Goal: Transaction & Acquisition: Purchase product/service

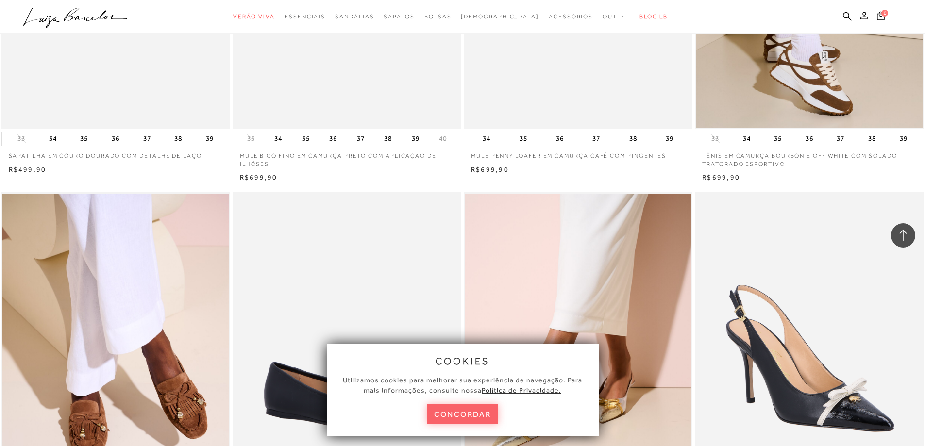
scroll to position [1650, 0]
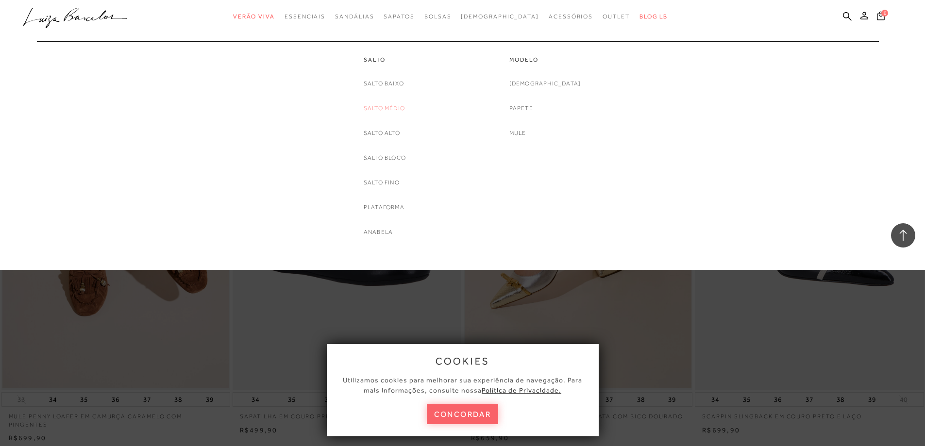
click at [384, 111] on link "Salto Médio" at bounding box center [384, 108] width 41 height 10
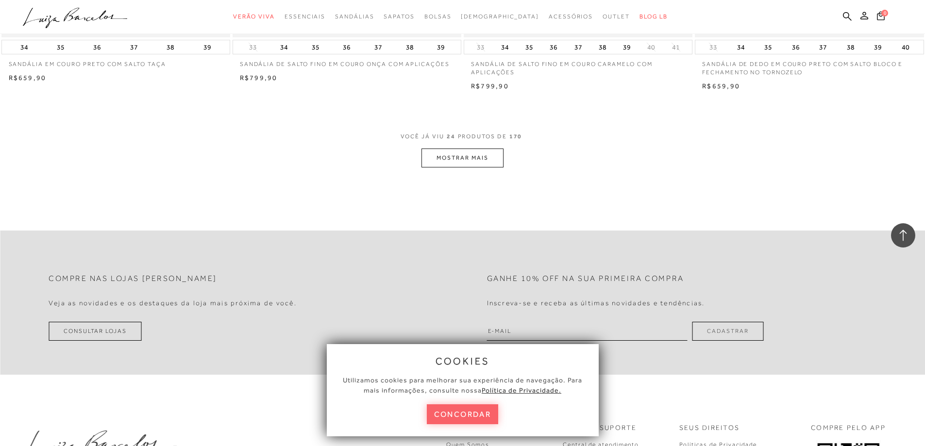
scroll to position [2304, 0]
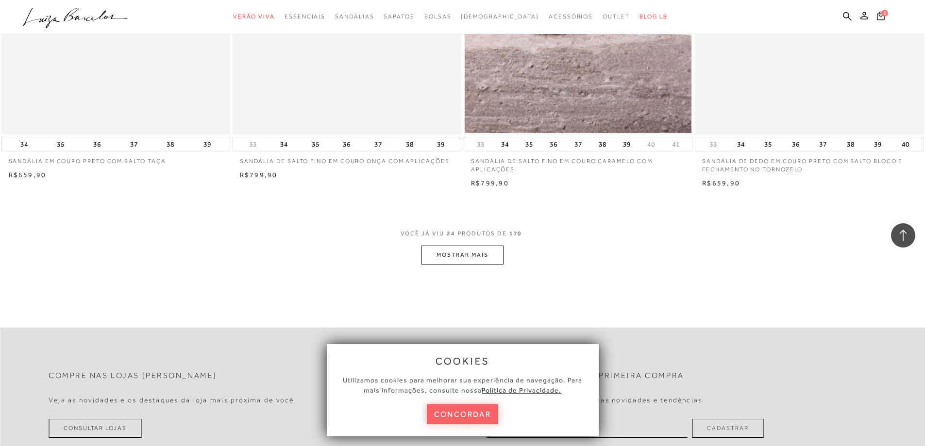
click at [468, 256] on button "MOSTRAR MAIS" at bounding box center [462, 255] width 82 height 19
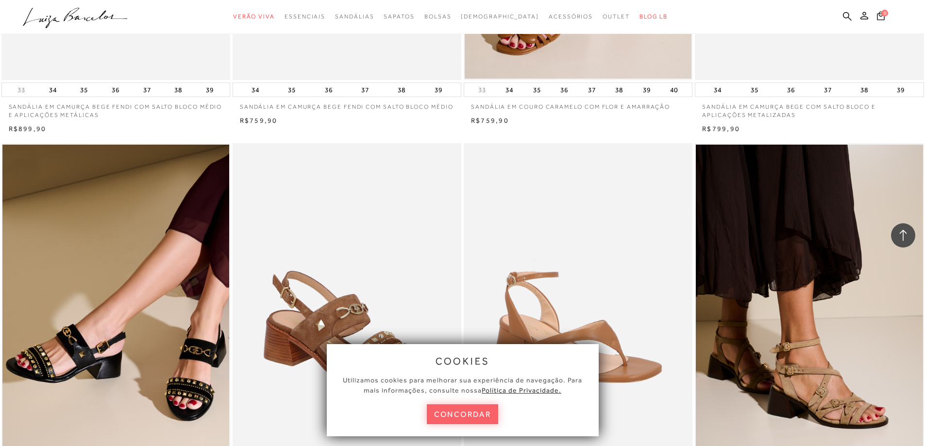
scroll to position [2983, 0]
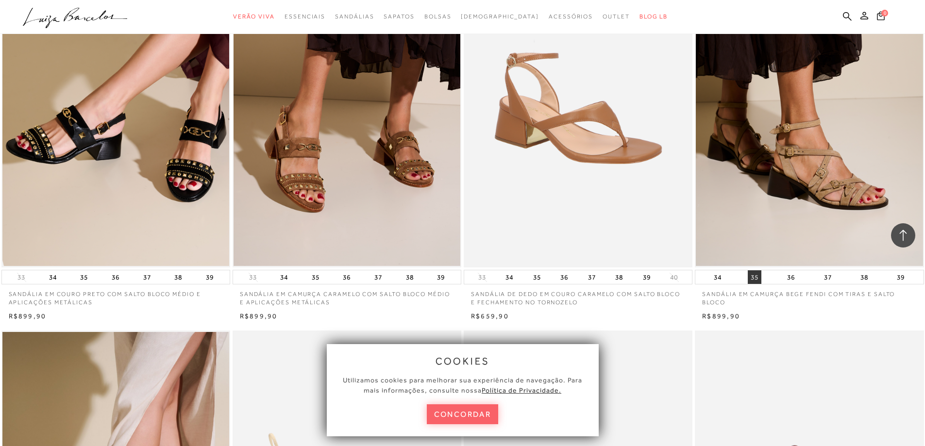
click at [753, 279] on button "35" at bounding box center [755, 277] width 14 height 14
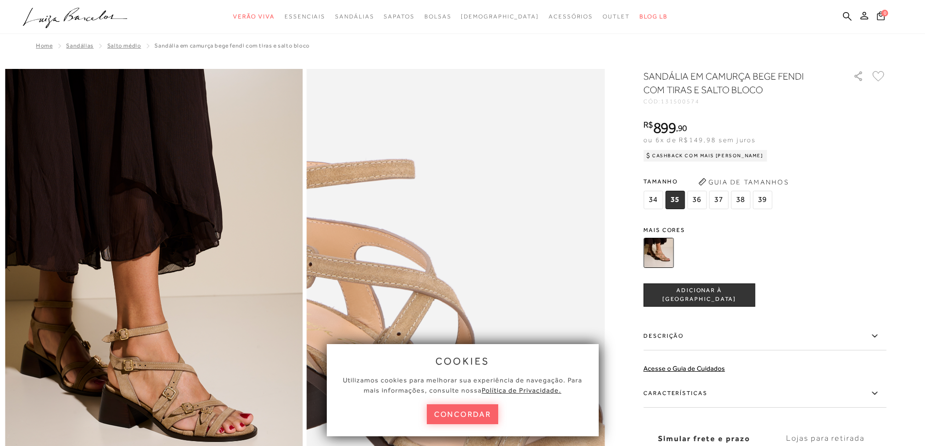
scroll to position [49, 0]
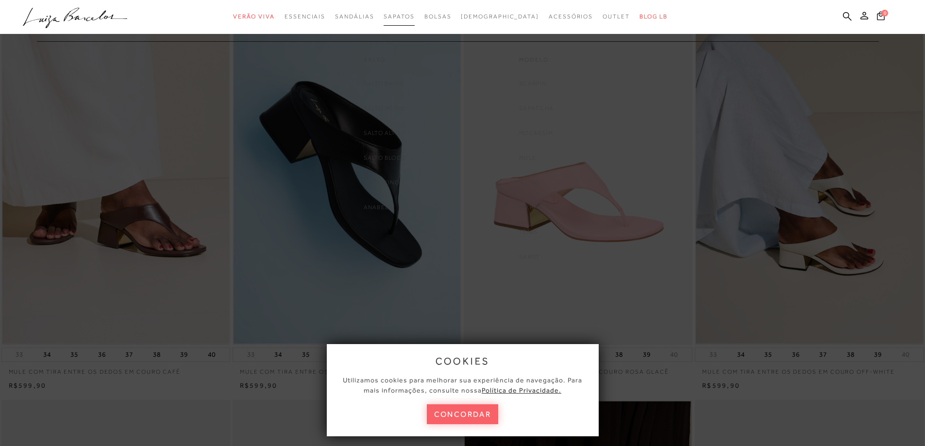
scroll to position [2983, 0]
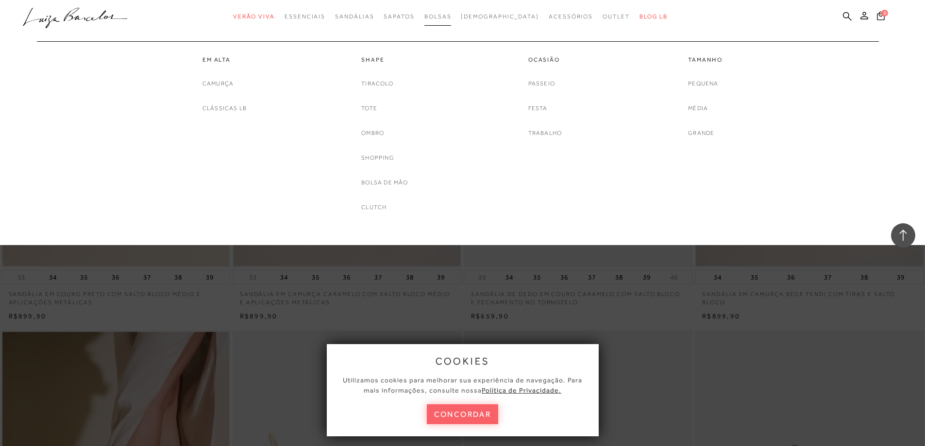
click at [451, 18] on span "Bolsas" at bounding box center [437, 16] width 27 height 7
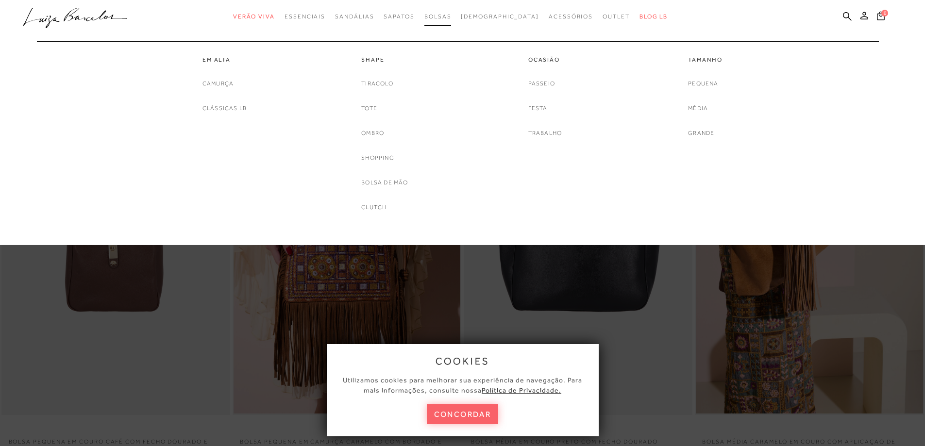
click at [451, 16] on span "Bolsas" at bounding box center [437, 16] width 27 height 7
click at [451, 19] on span "Bolsas" at bounding box center [437, 16] width 27 height 7
click at [705, 83] on link "Pequena" at bounding box center [703, 84] width 30 height 10
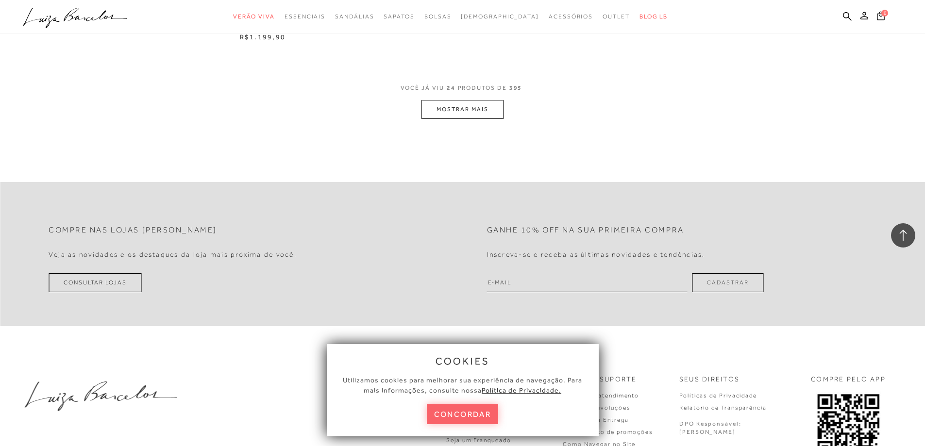
scroll to position [2361, 0]
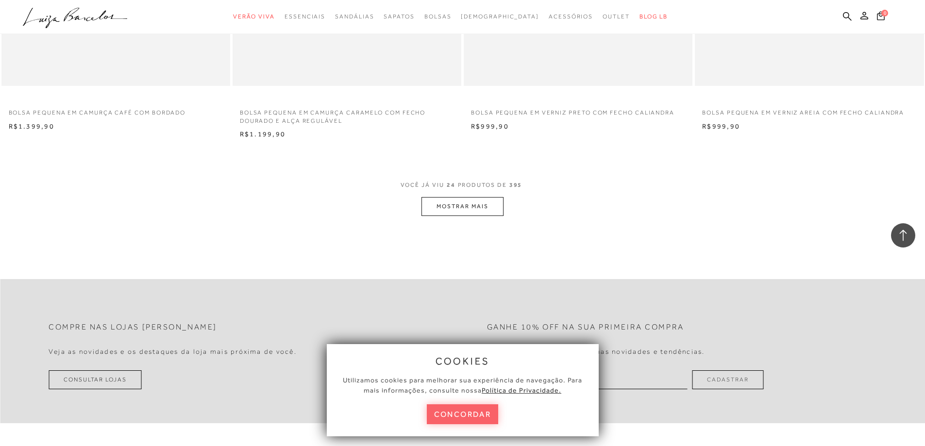
click at [492, 208] on button "MOSTRAR MAIS" at bounding box center [462, 206] width 82 height 19
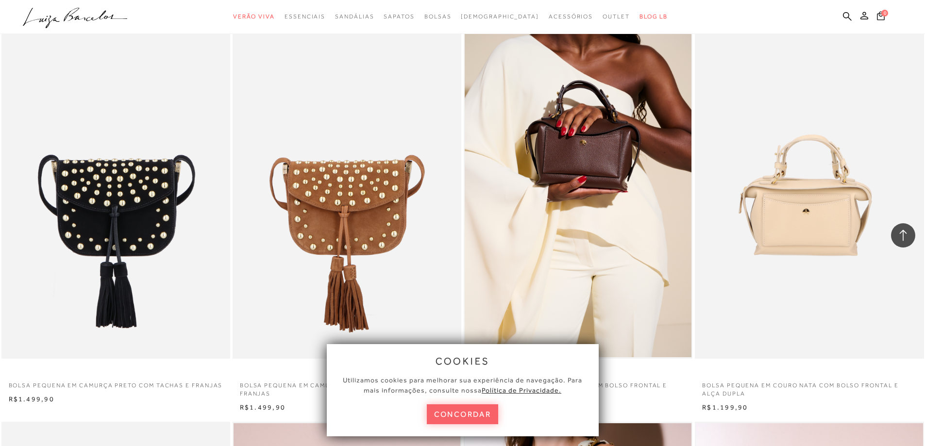
scroll to position [3526, 0]
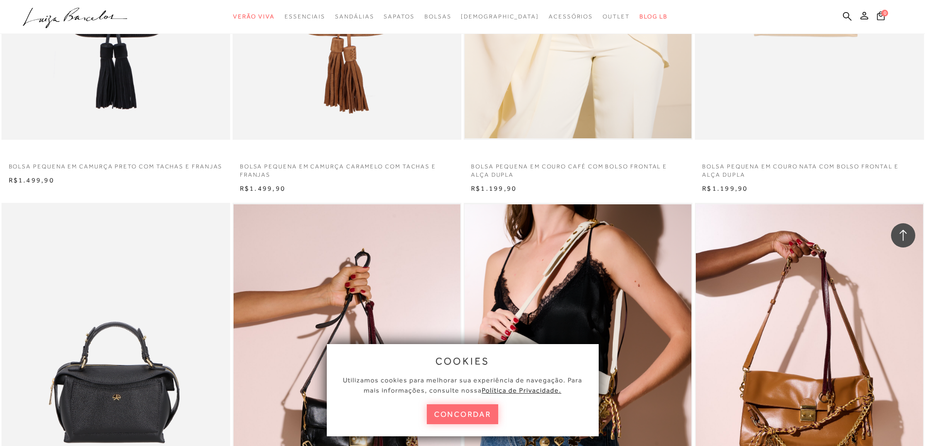
click at [493, 415] on button "concordar" at bounding box center [463, 414] width 72 height 20
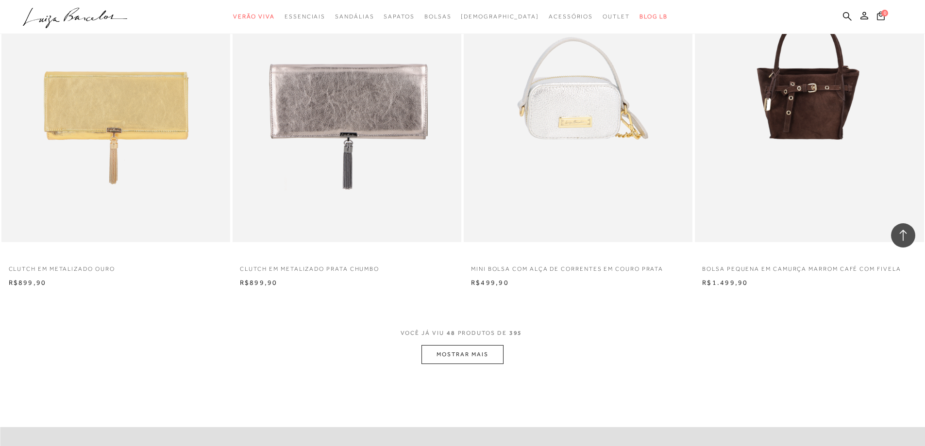
scroll to position [4691, 0]
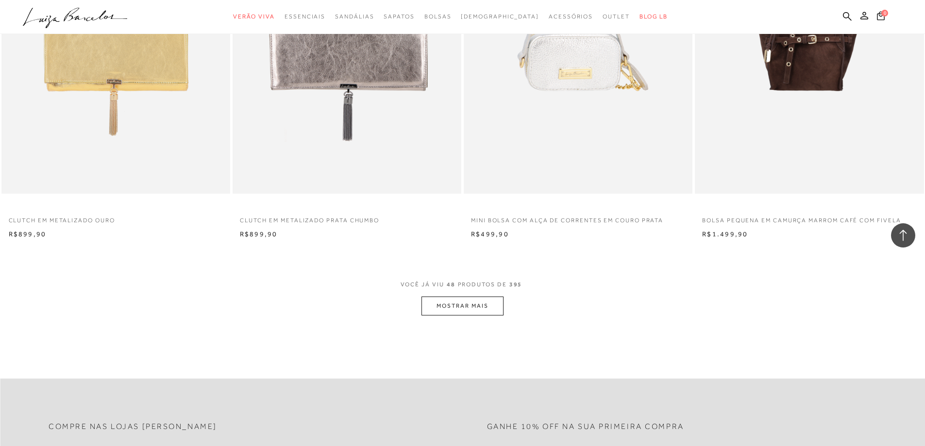
click at [475, 305] on button "MOSTRAR MAIS" at bounding box center [462, 306] width 82 height 19
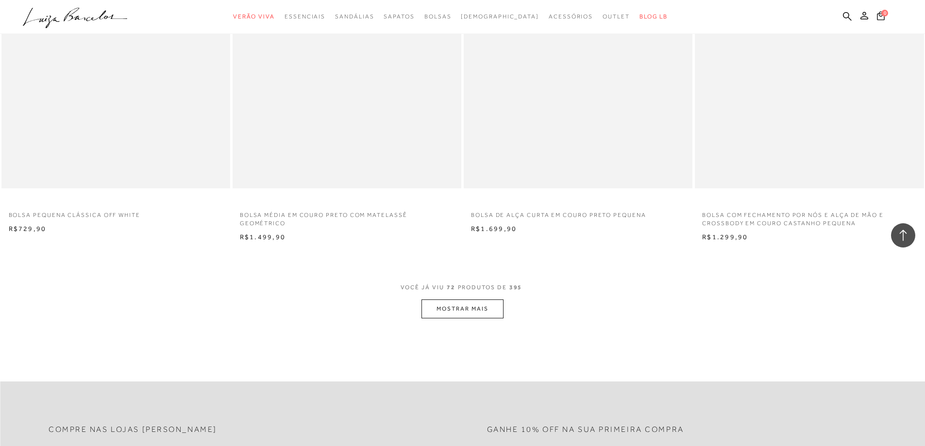
scroll to position [7264, 0]
